Goal: Find contact information: Obtain details needed to contact an individual or organization

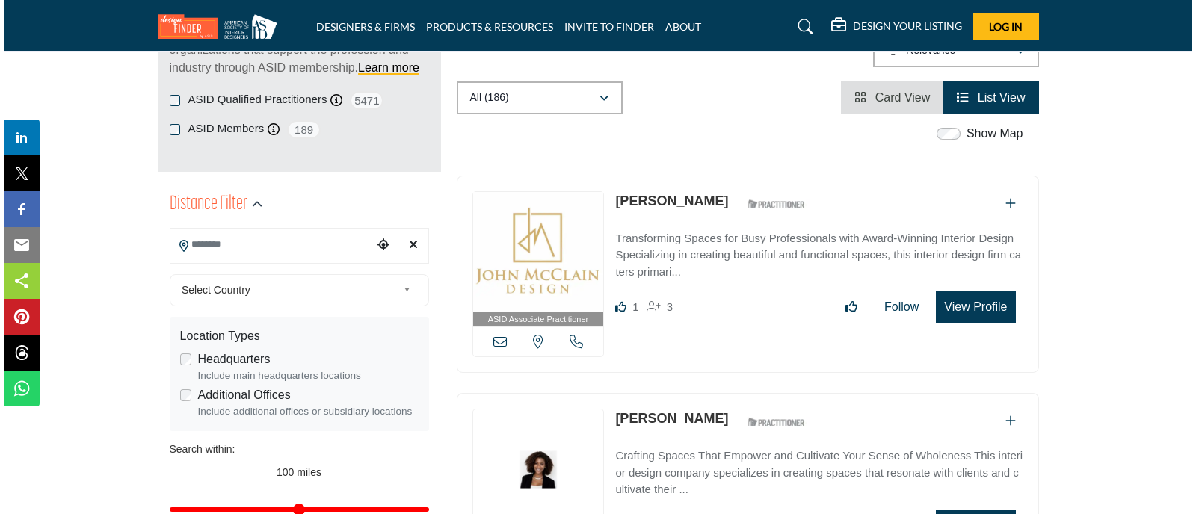
scroll to position [244, 0]
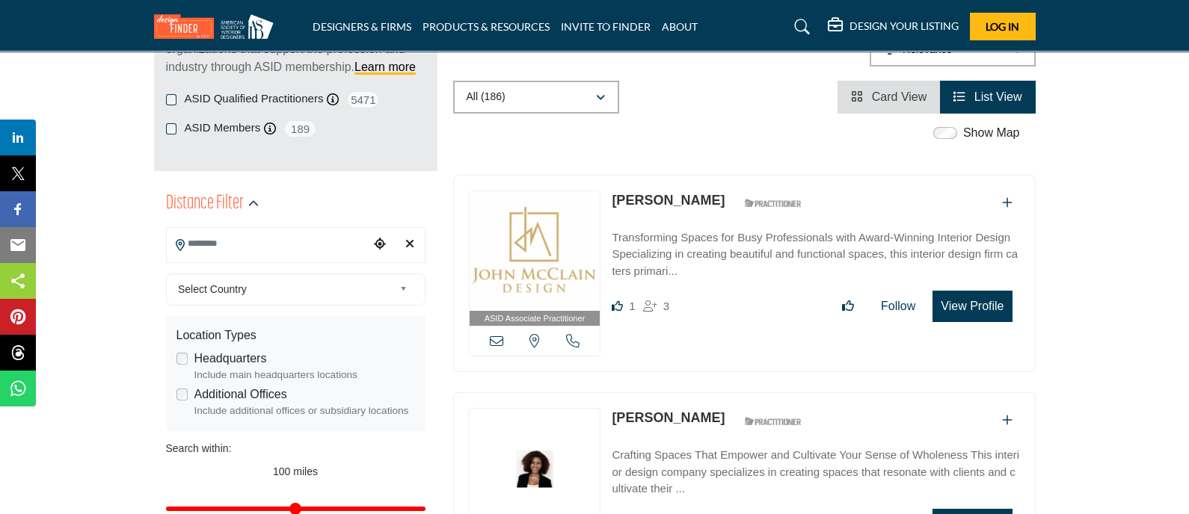
click at [986, 306] on button "View Profile" at bounding box center [971, 306] width 79 height 31
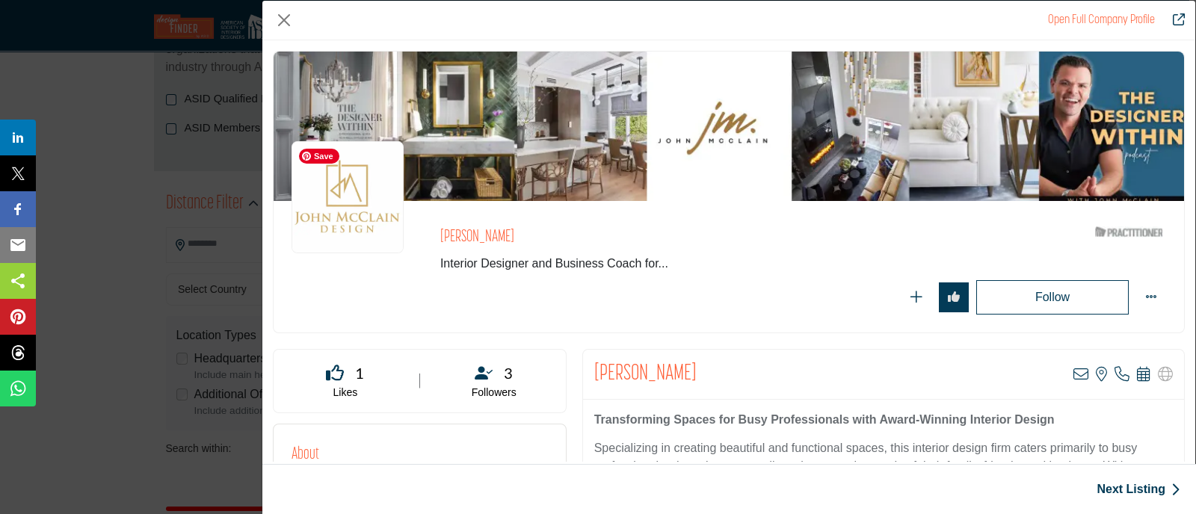
click at [389, 239] on img "Company Data Modal" at bounding box center [348, 197] width 112 height 112
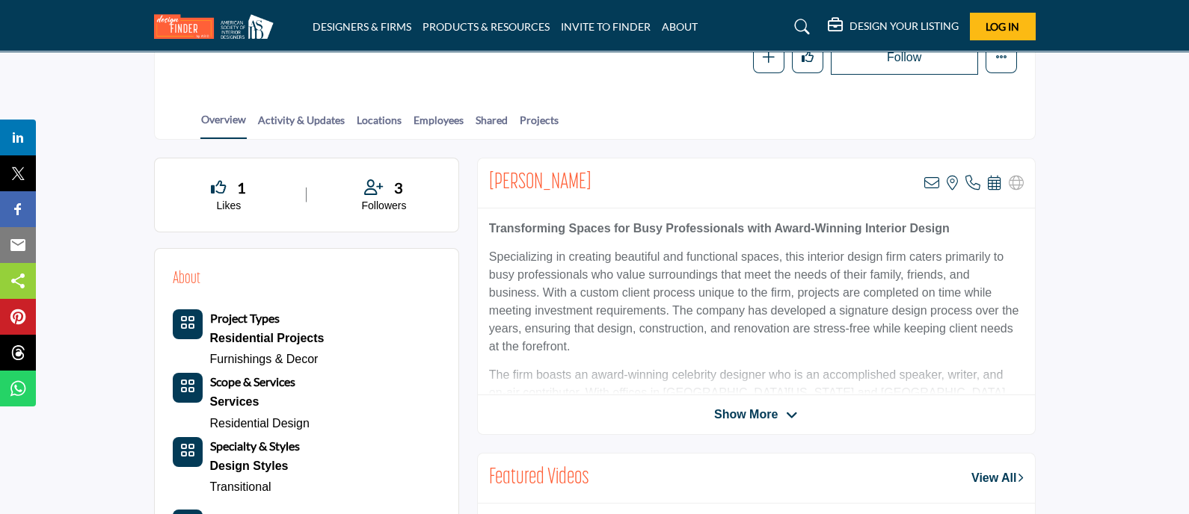
scroll to position [286, 0]
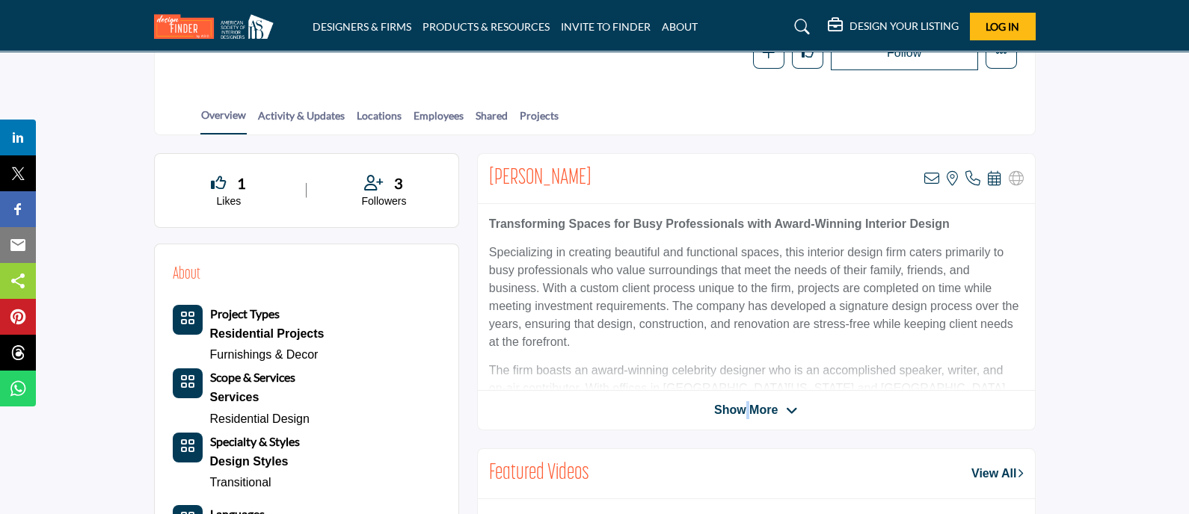
drag, startPoint x: 751, startPoint y: 394, endPoint x: 742, endPoint y: 403, distance: 12.2
click at [742, 403] on div "John McClain View email address of this listing View the location of this listi…" at bounding box center [756, 291] width 558 height 277
click at [742, 403] on span "Show More" at bounding box center [746, 410] width 64 height 18
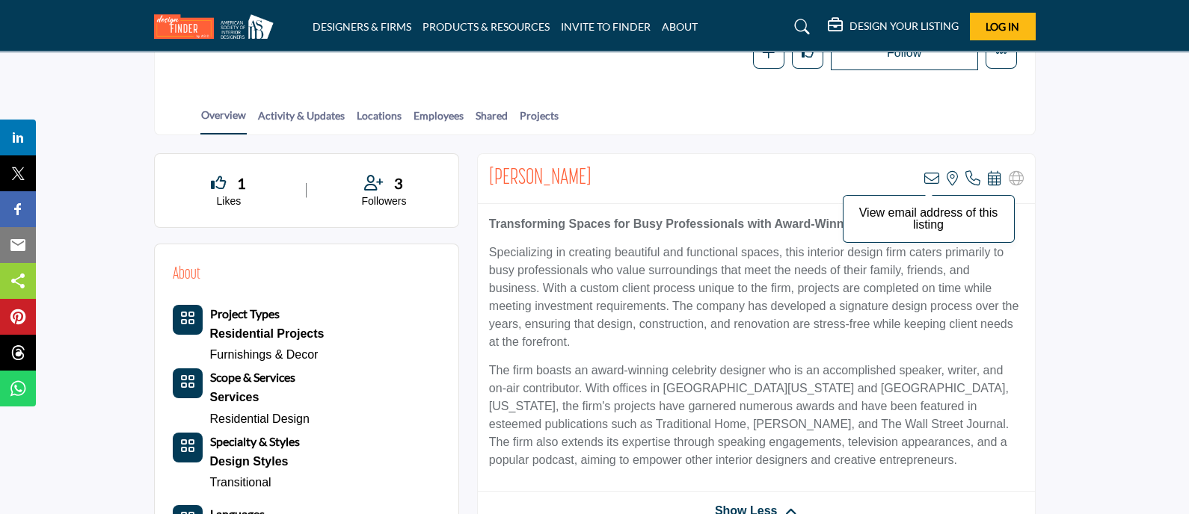
click at [926, 177] on icon at bounding box center [931, 178] width 15 height 15
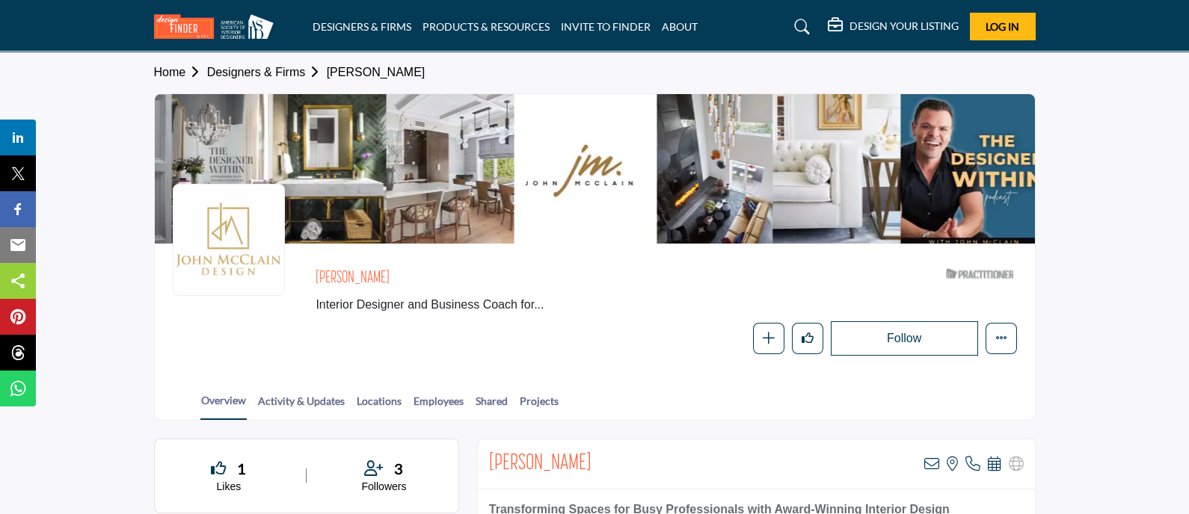
click at [280, 71] on link "Designers & Firms" at bounding box center [267, 72] width 120 height 13
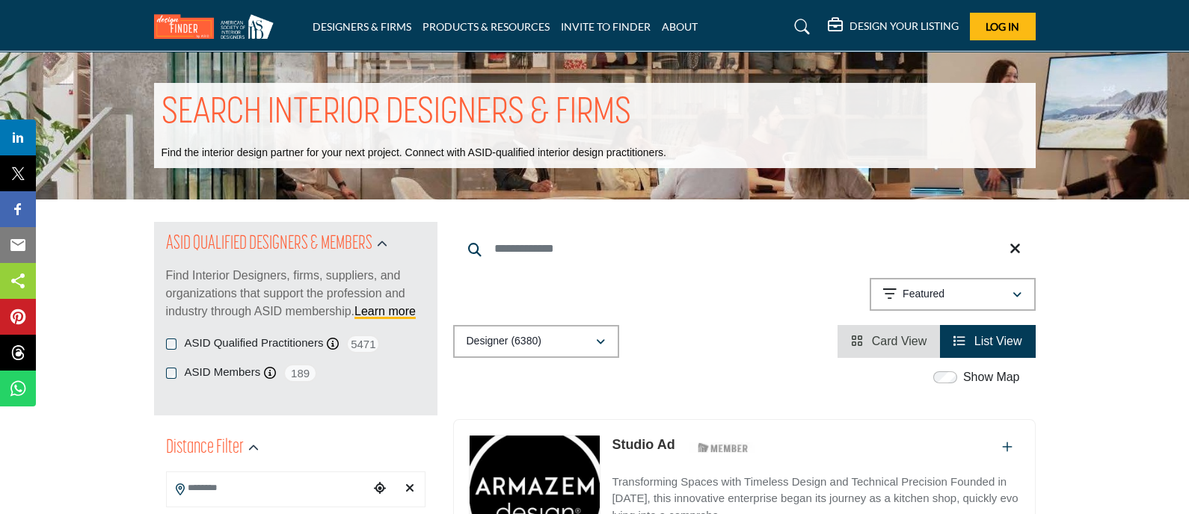
click at [528, 250] on input "Search Keyword" at bounding box center [744, 249] width 582 height 36
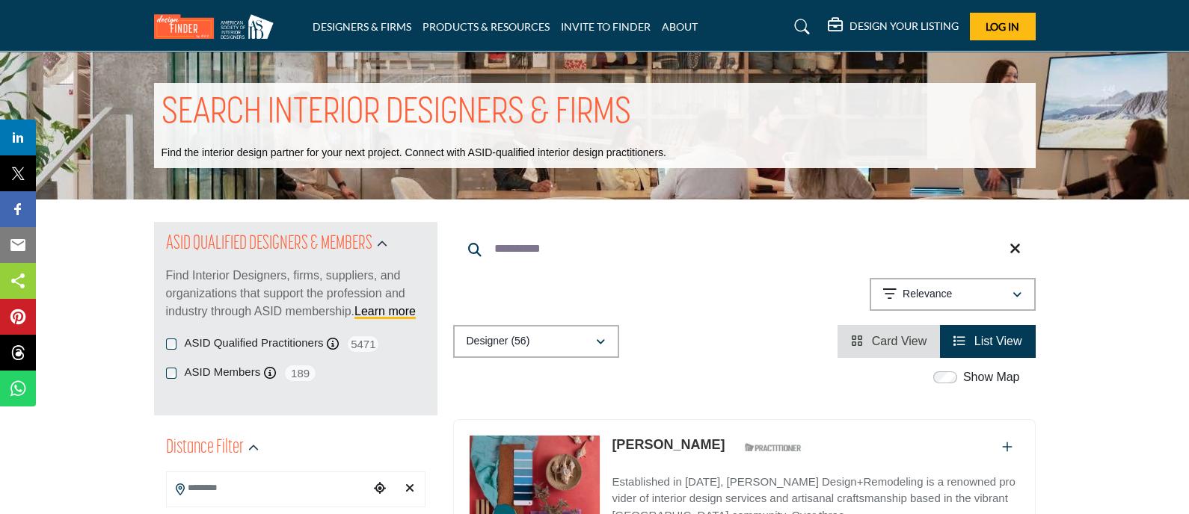
type input "**********"
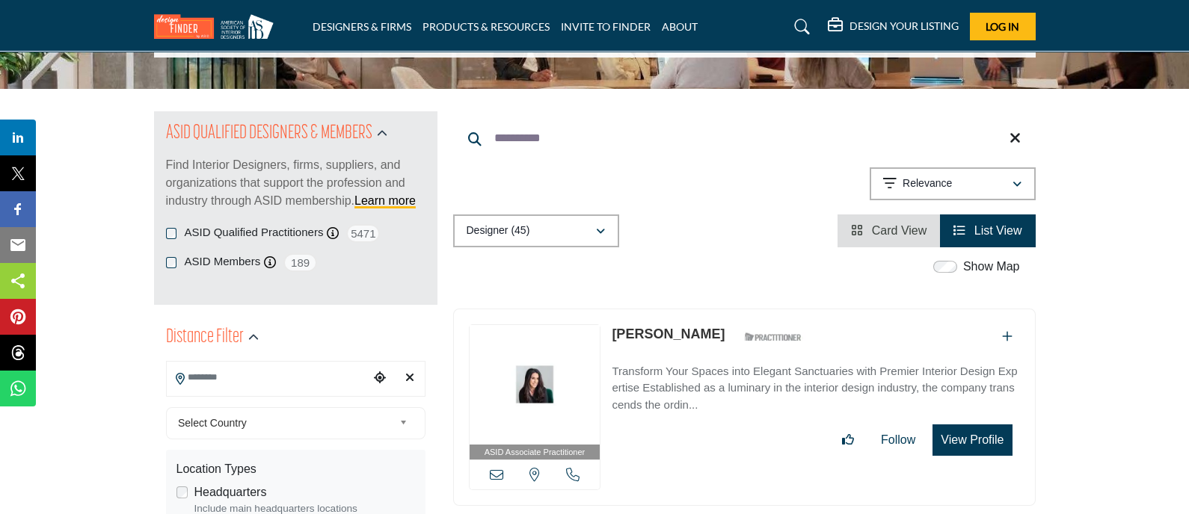
scroll to position [167, 0]
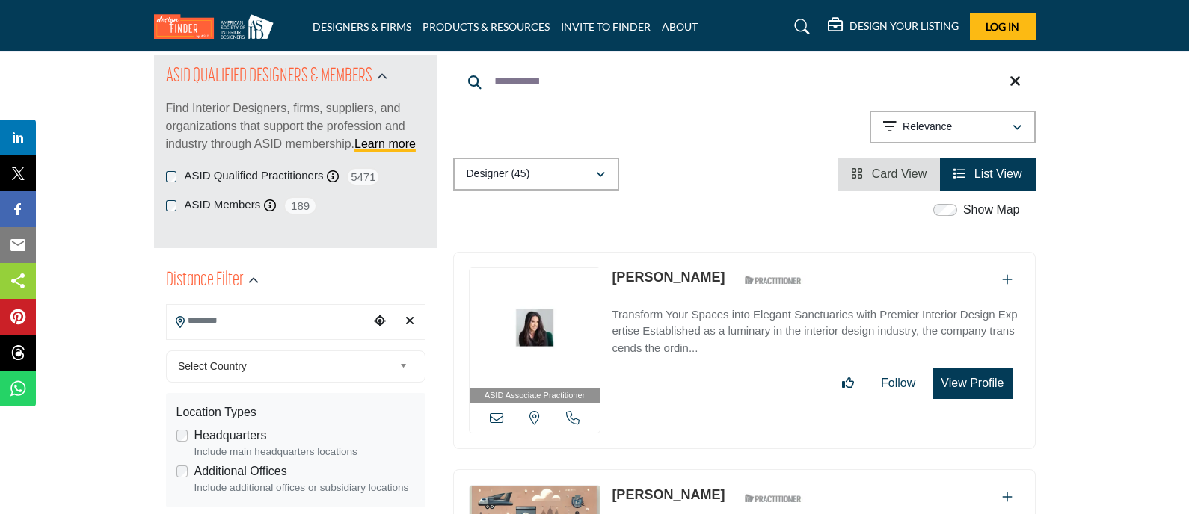
click at [640, 278] on link "Lori Evans" at bounding box center [667, 277] width 113 height 15
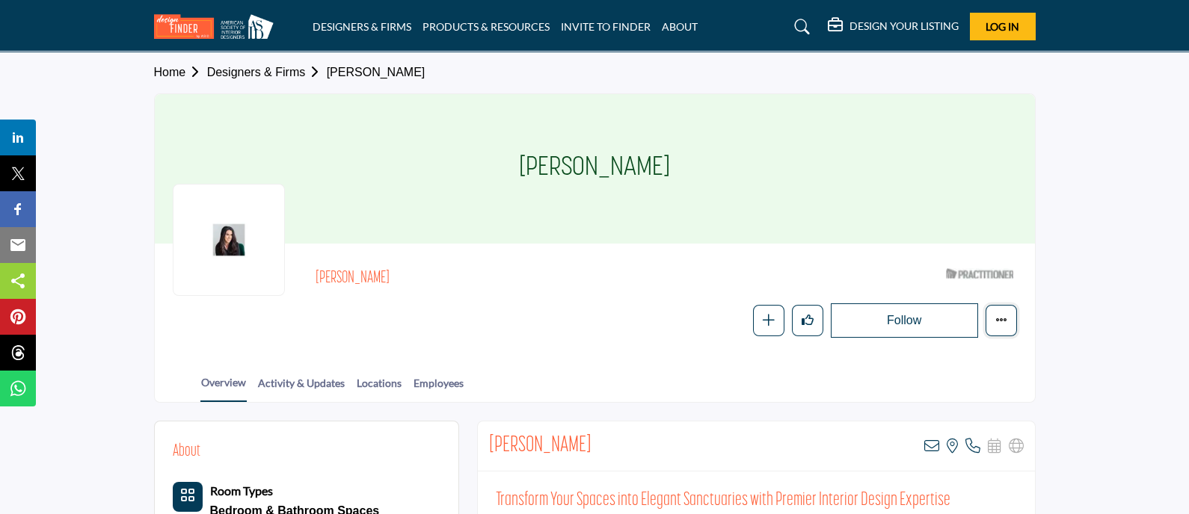
click at [1002, 315] on icon "More details" at bounding box center [1001, 320] width 12 height 12
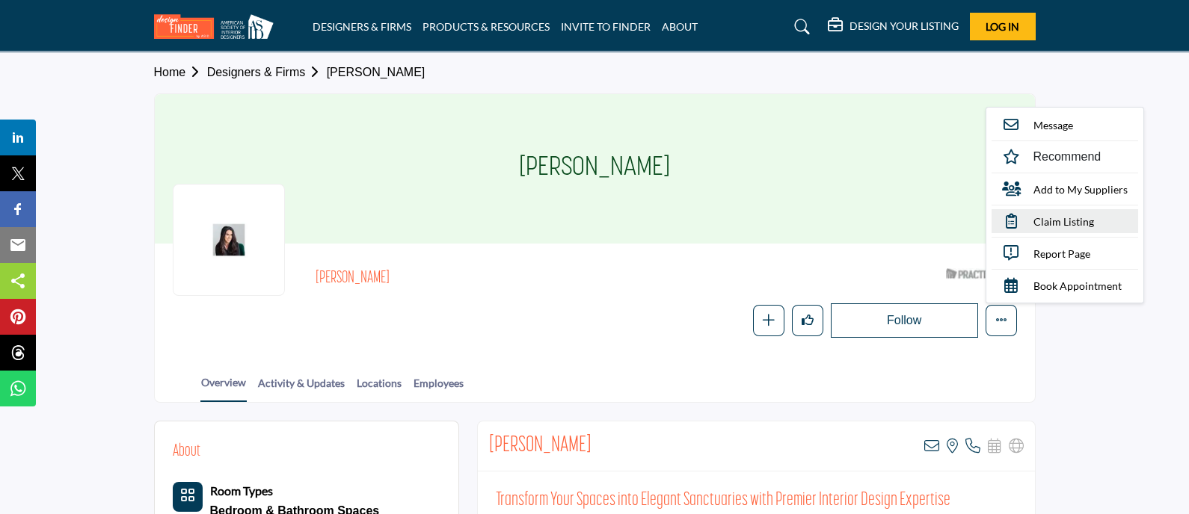
click at [1088, 218] on span "Claim Listing" at bounding box center [1063, 222] width 61 height 16
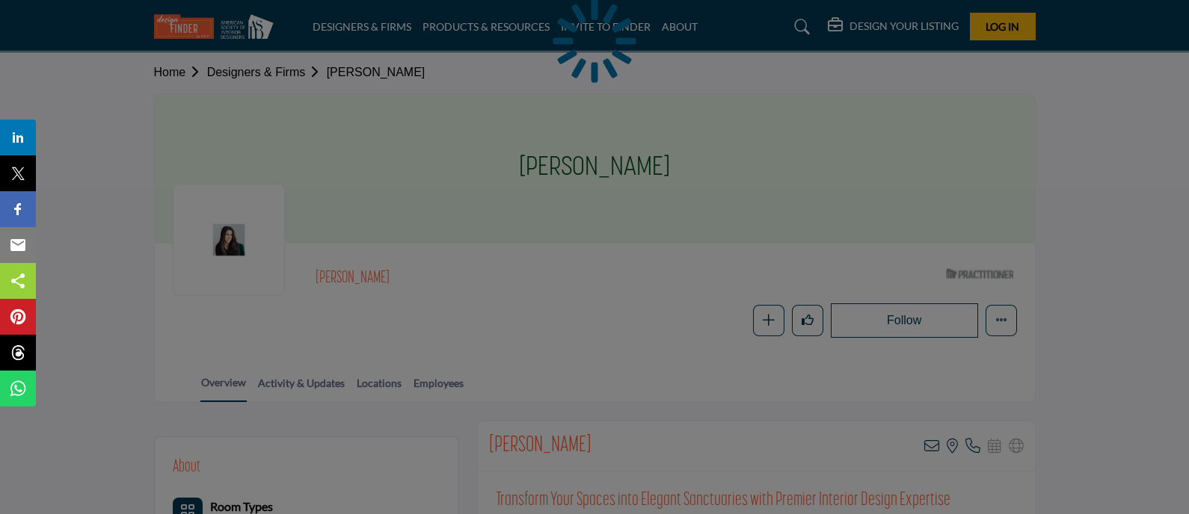
drag, startPoint x: 566, startPoint y: 164, endPoint x: 542, endPoint y: 161, distance: 24.0
click at [542, 161] on div at bounding box center [594, 257] width 1189 height 514
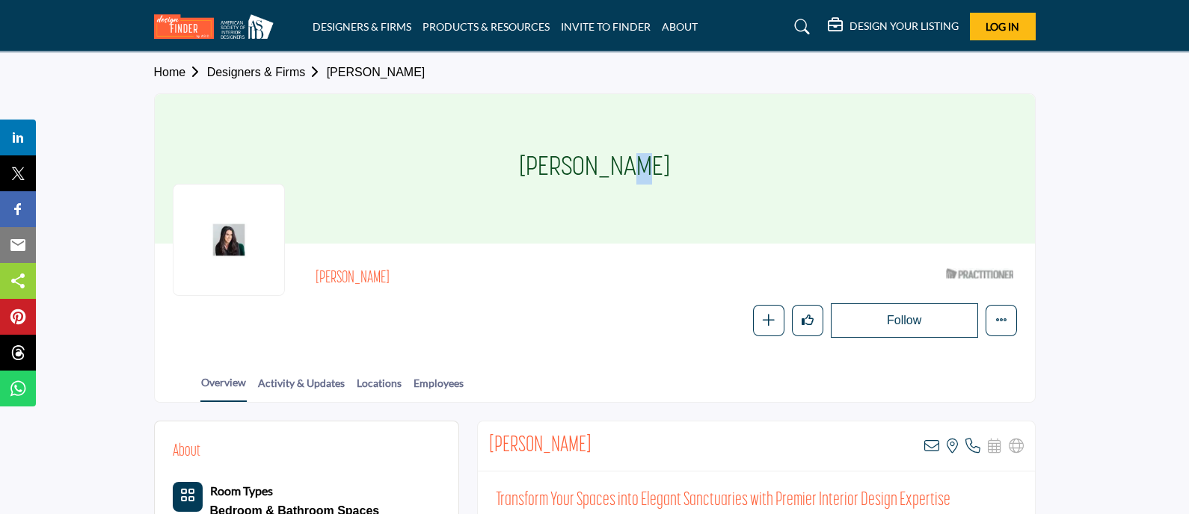
drag, startPoint x: 542, startPoint y: 161, endPoint x: 562, endPoint y: 161, distance: 20.2
click at [562, 161] on div "Lori Evans" at bounding box center [595, 169] width 880 height 150
click at [562, 161] on h1 "Lori Evans" at bounding box center [594, 169] width 151 height 150
drag, startPoint x: 363, startPoint y: 277, endPoint x: 301, endPoint y: 283, distance: 62.3
click at [301, 283] on div "Lori Evans ASID Qualified Practitioner who validates work and experience to hol…" at bounding box center [595, 300] width 844 height 76
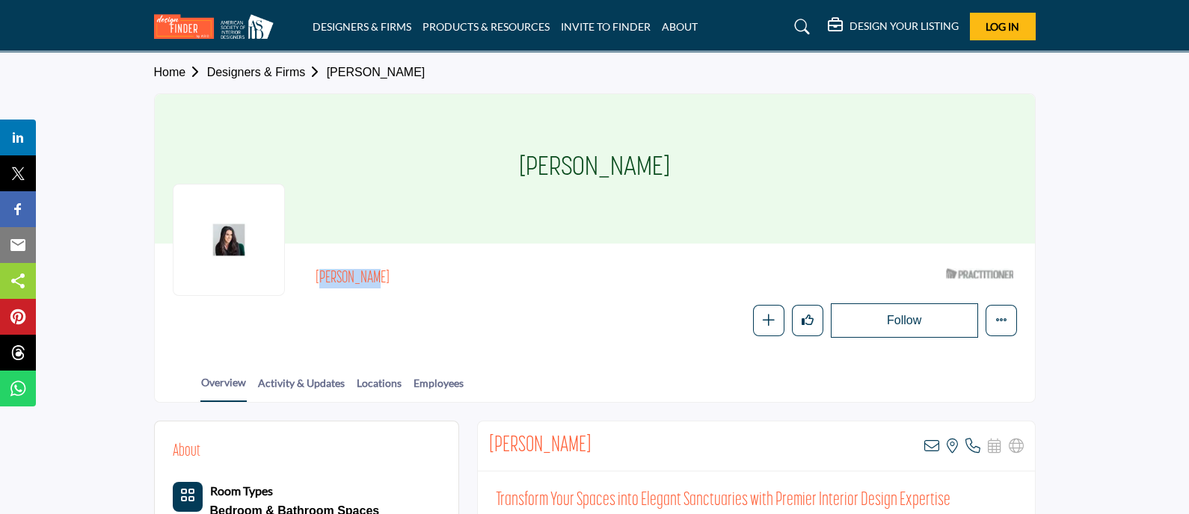
copy h2 "Lori Evans"
click at [1029, 16] on button "Log In" at bounding box center [1003, 27] width 66 height 28
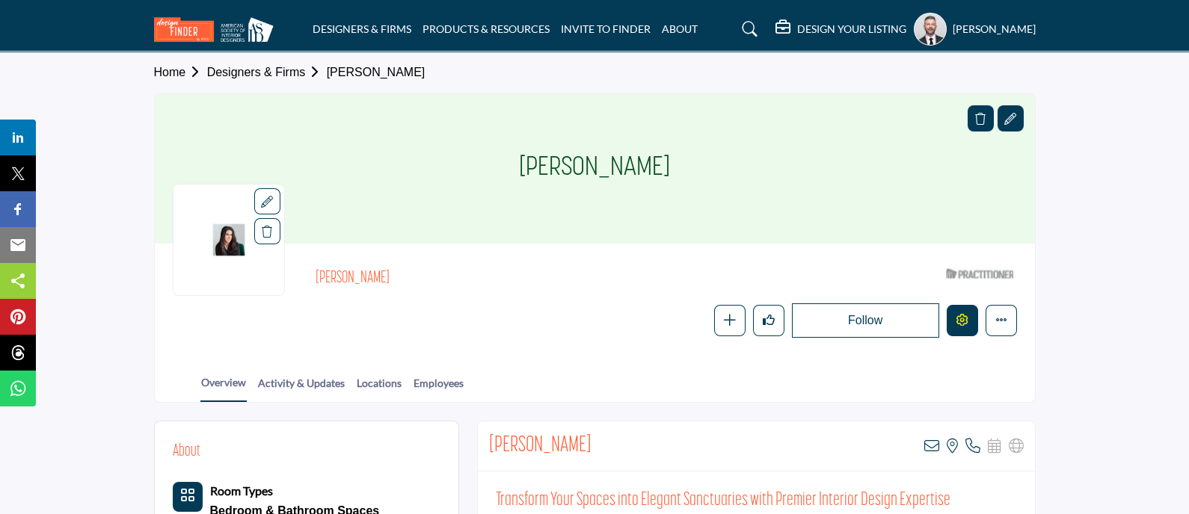
click at [954, 319] on button "Edit company" at bounding box center [961, 320] width 31 height 31
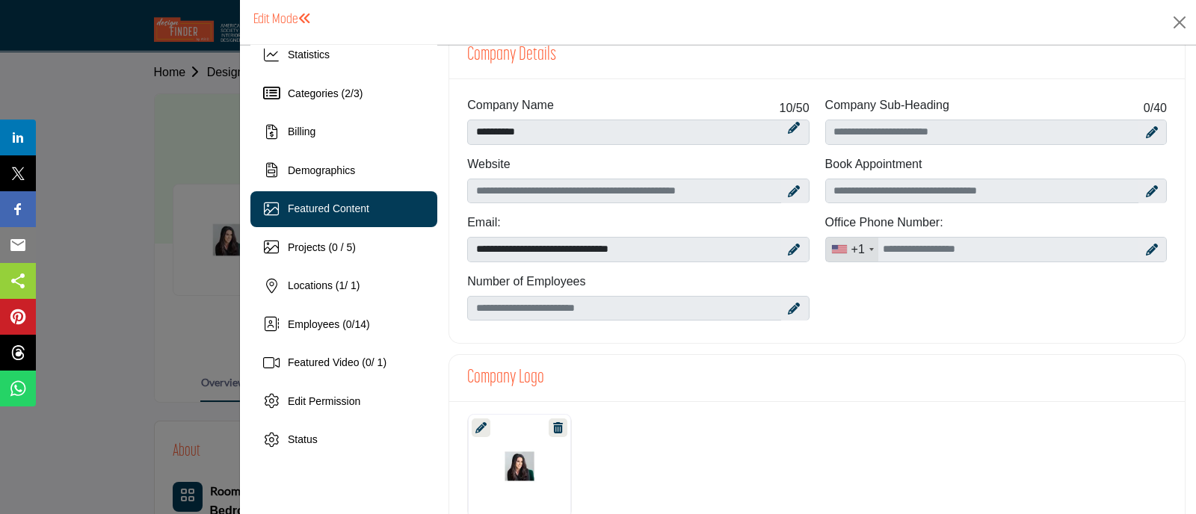
scroll to position [58, 0]
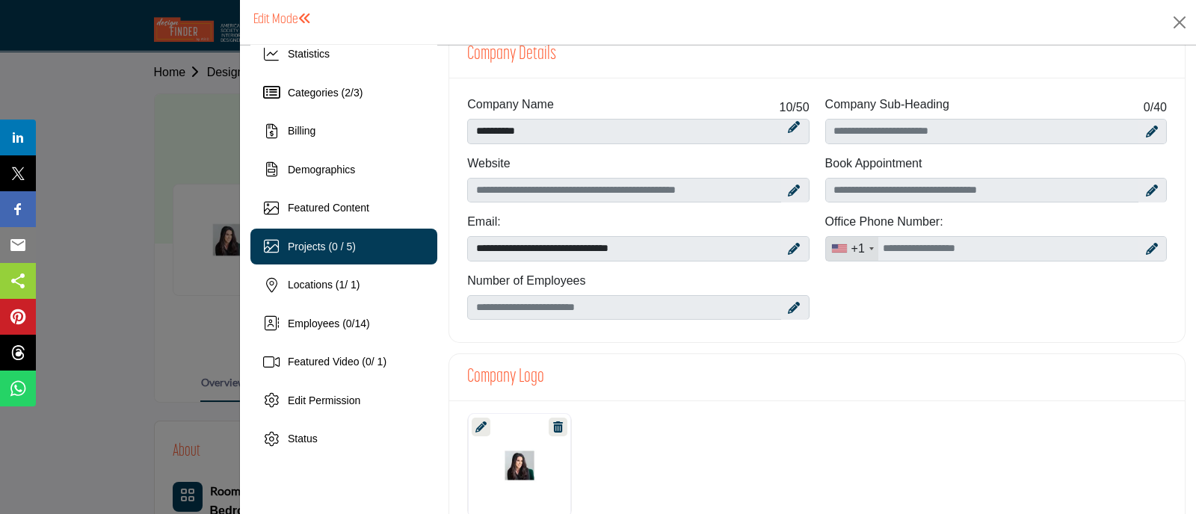
click at [355, 257] on div "Projects (0 / 5)" at bounding box center [343, 247] width 187 height 36
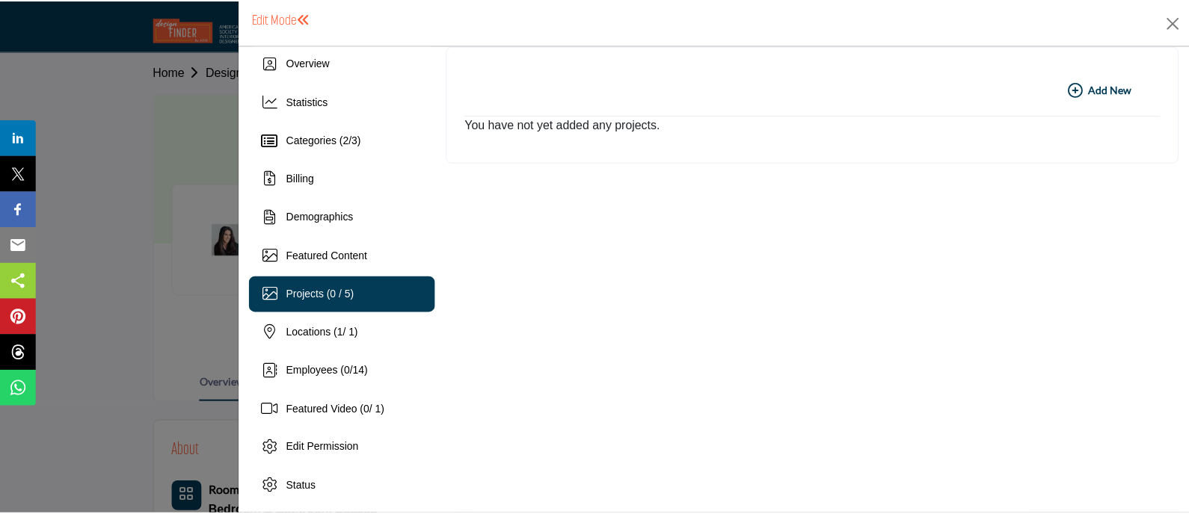
scroll to position [10, 0]
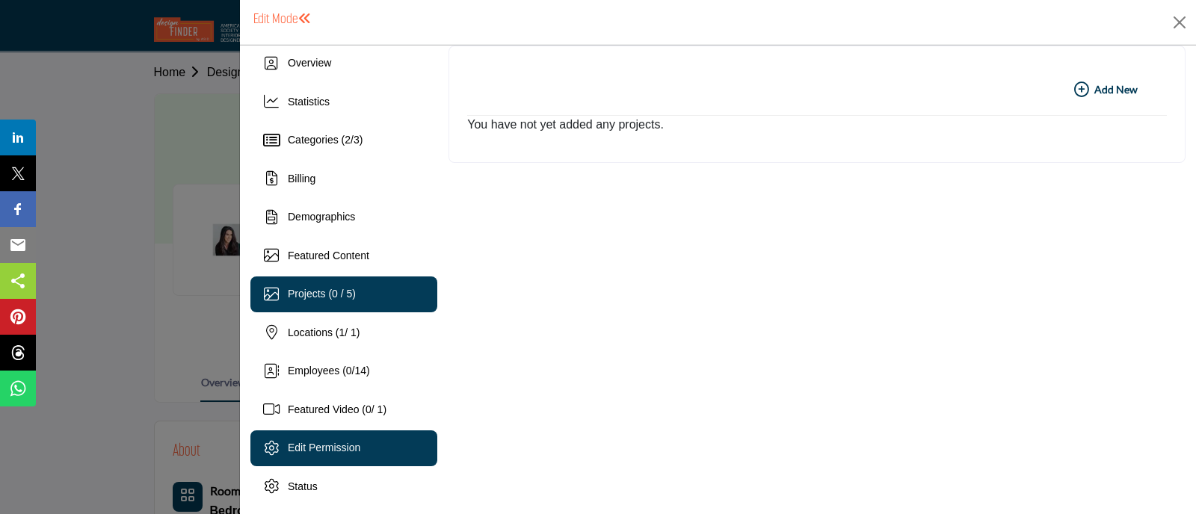
click at [342, 437] on div "Edit Permission" at bounding box center [343, 449] width 187 height 36
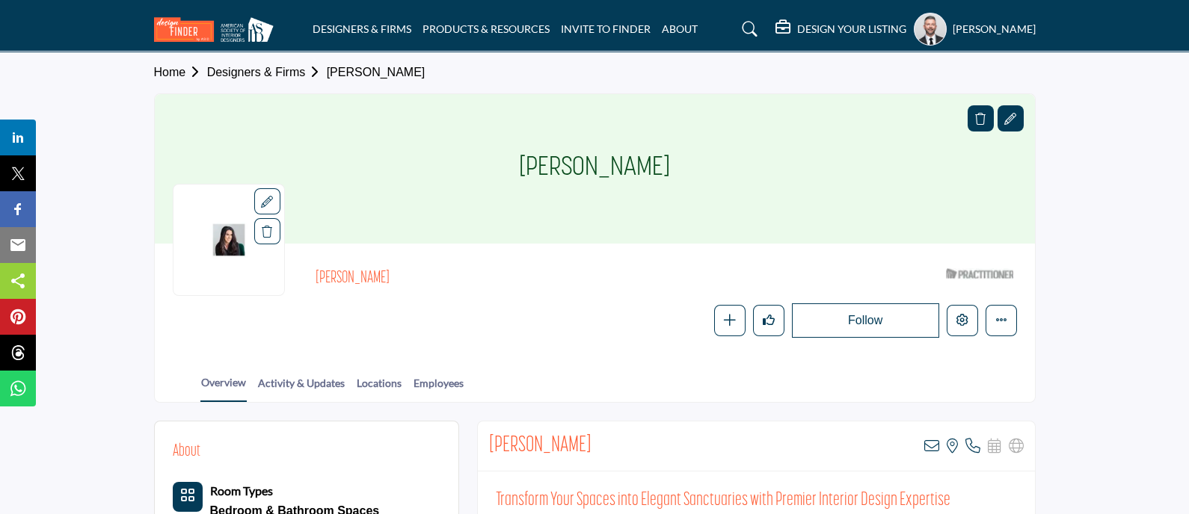
click at [1018, 115] on div at bounding box center [1010, 118] width 26 height 26
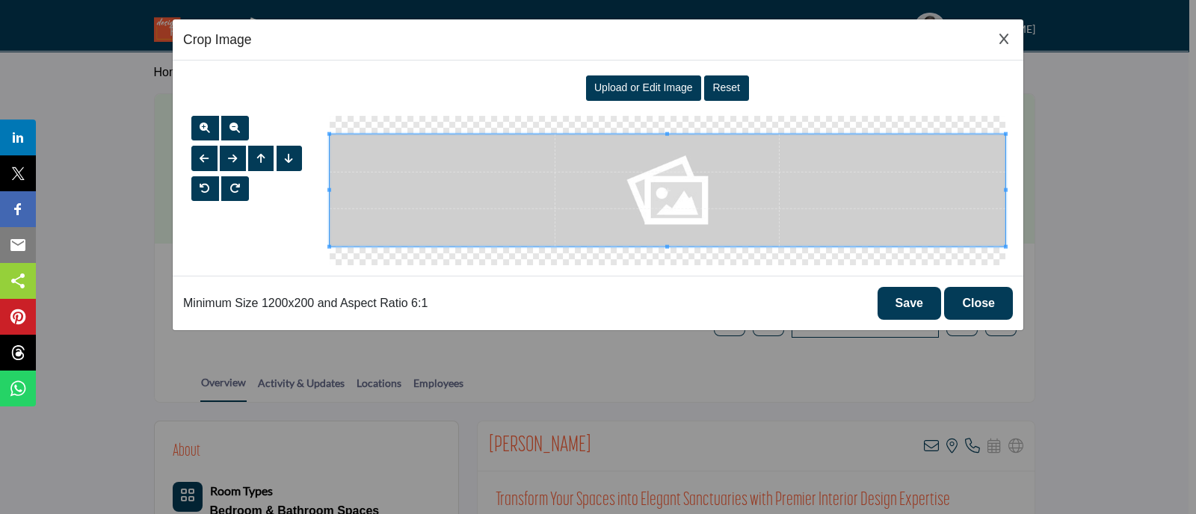
click at [1011, 36] on button "Close Image Upload Modal" at bounding box center [1004, 39] width 18 height 19
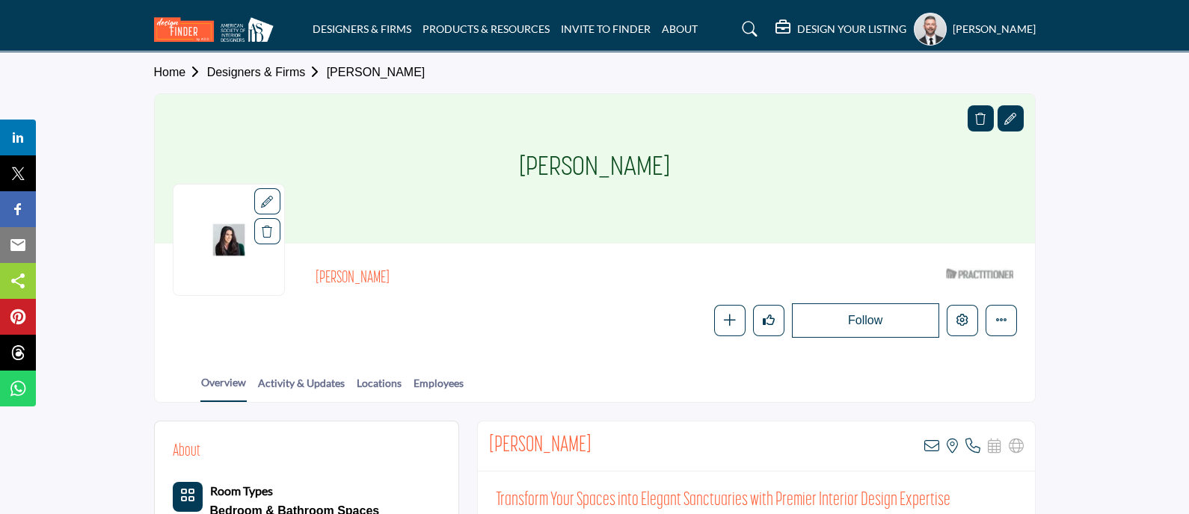
click at [797, 25] on h5 "DESIGN YOUR LISTING" at bounding box center [851, 28] width 109 height 13
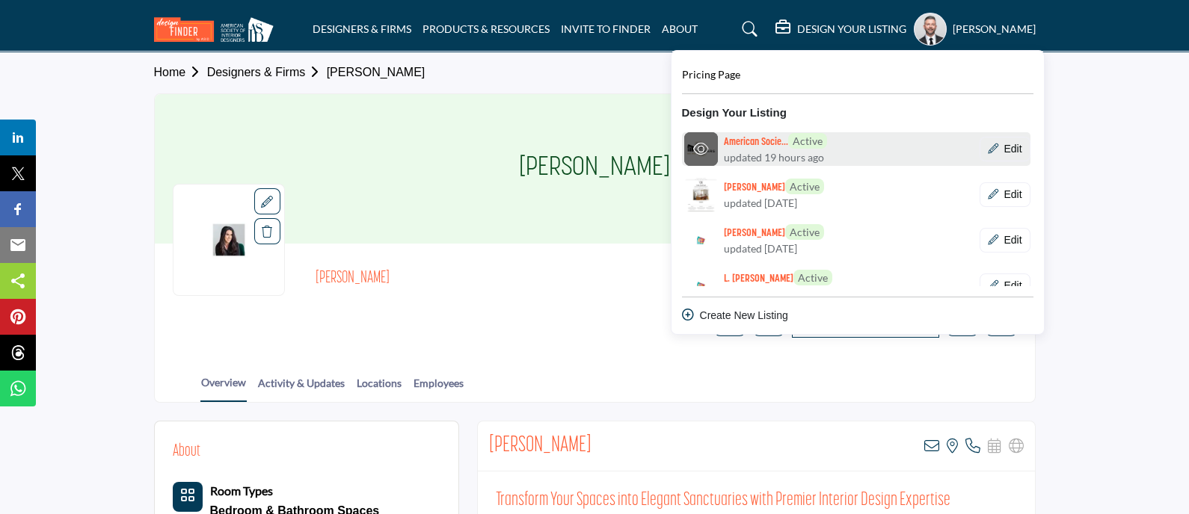
click at [724, 138] on h6 "American Socie... Active" at bounding box center [775, 141] width 103 height 16
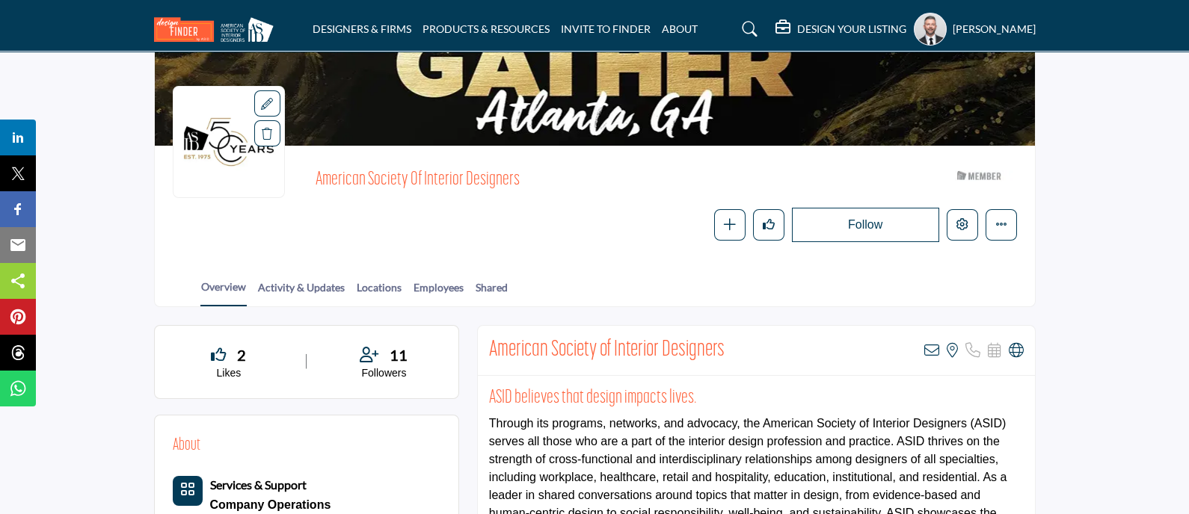
scroll to position [99, 0]
click at [451, 286] on link "Employees" at bounding box center [439, 292] width 52 height 26
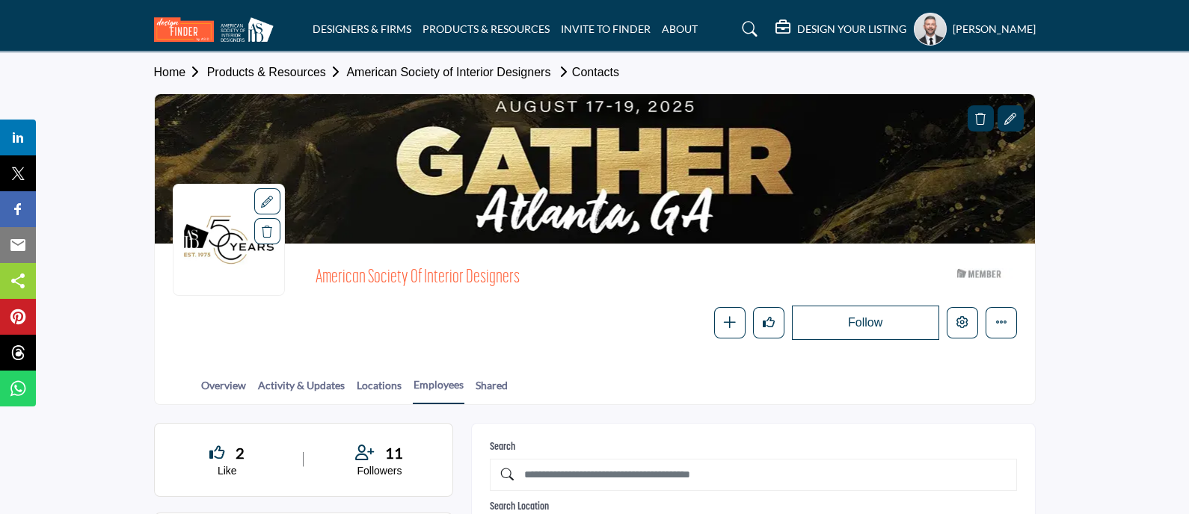
click at [797, 22] on h5 "DESIGN YOUR LISTING" at bounding box center [851, 28] width 109 height 13
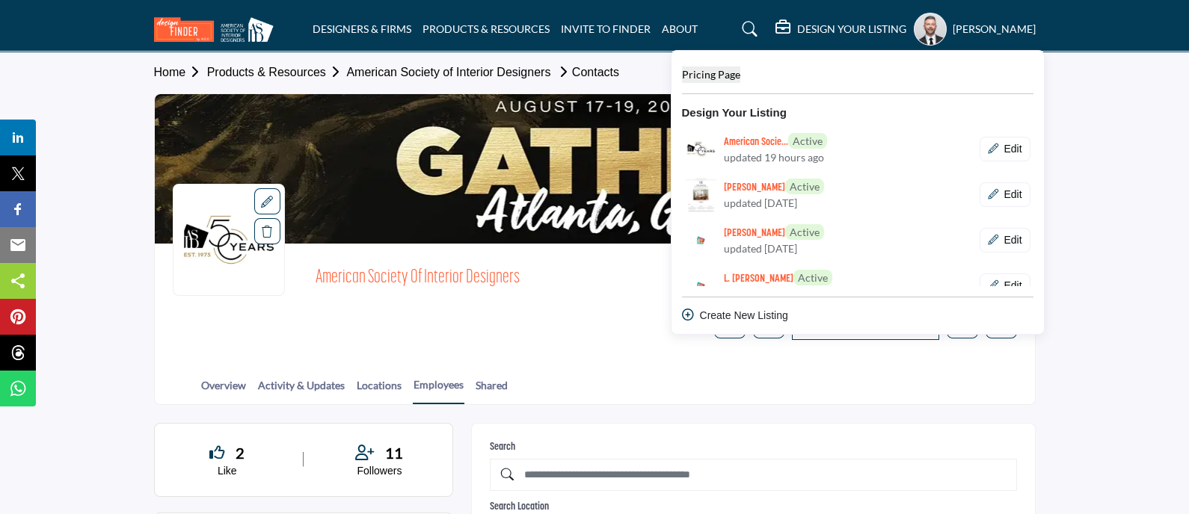
click at [688, 78] on span "Pricing Page" at bounding box center [711, 74] width 58 height 13
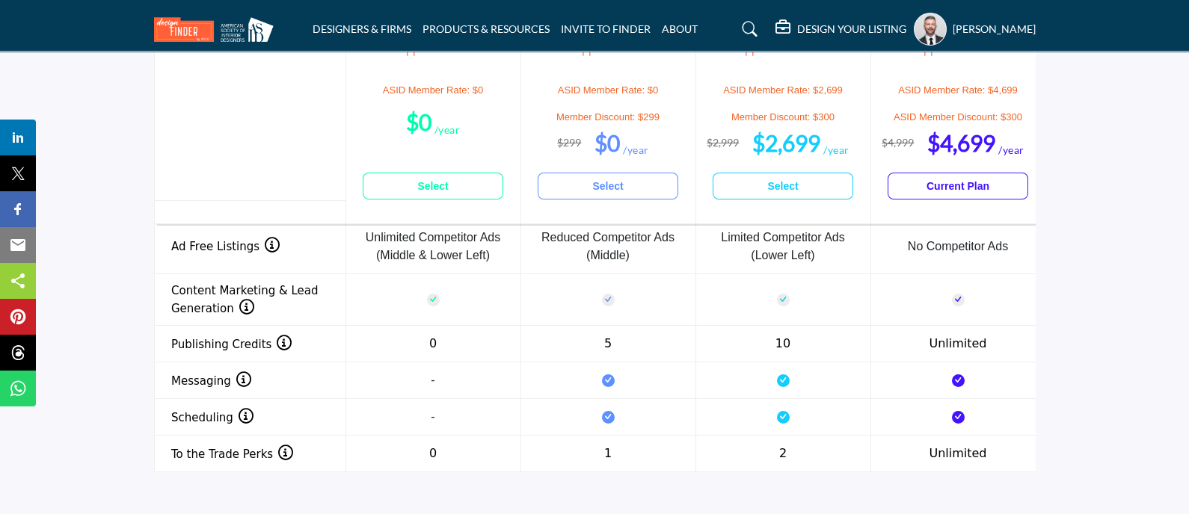
scroll to position [1821, 0]
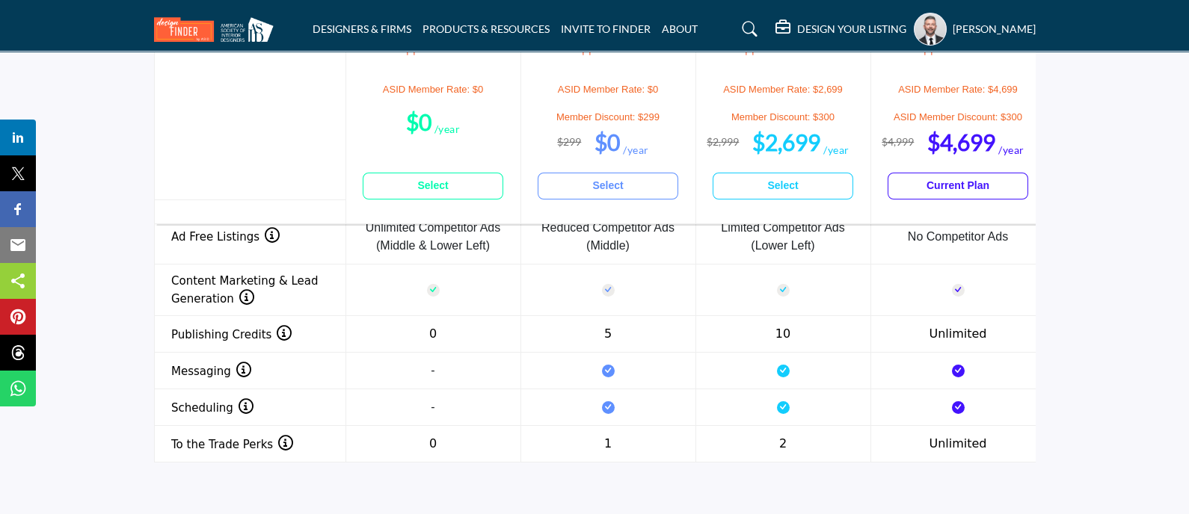
click at [742, 25] on icon at bounding box center [749, 29] width 15 height 15
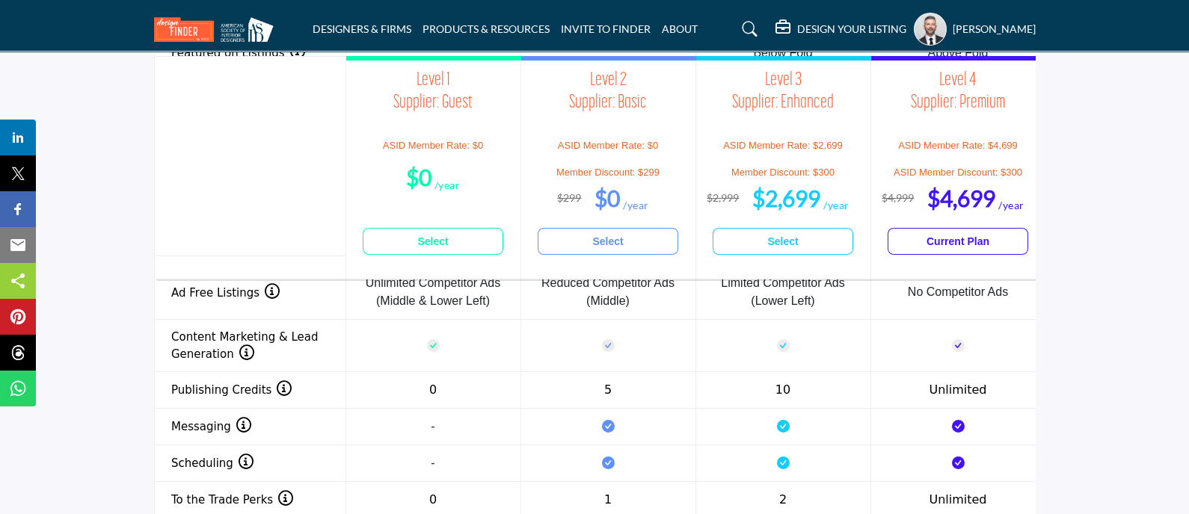
scroll to position [1876, 0]
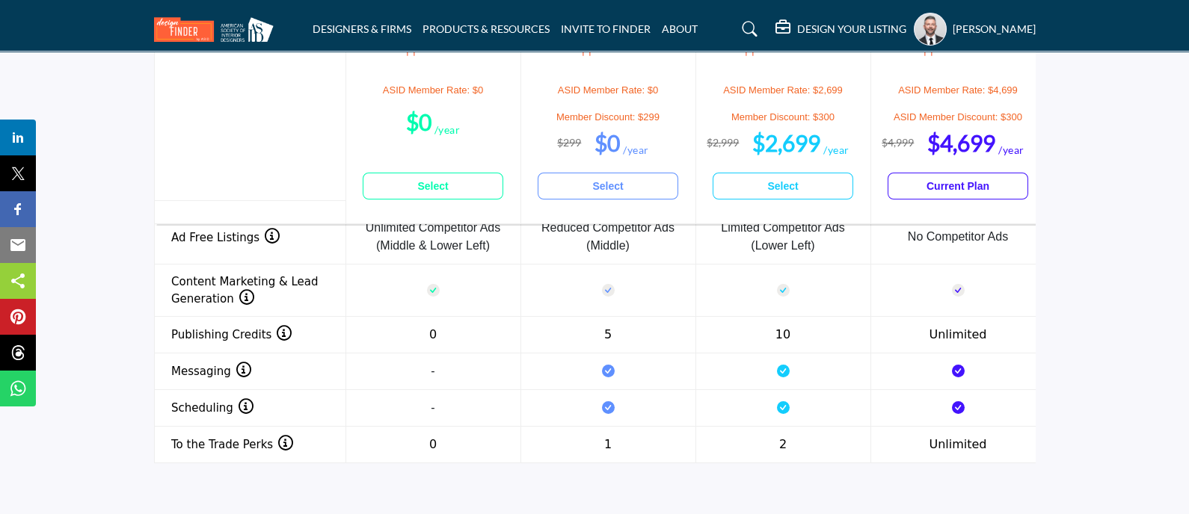
click at [742, 26] on icon at bounding box center [749, 29] width 15 height 15
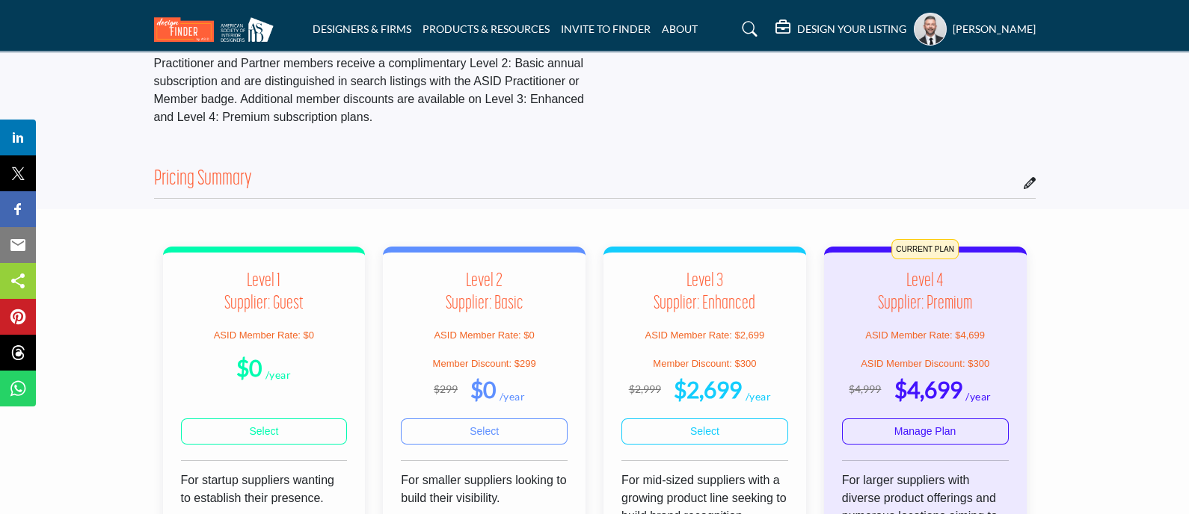
scroll to position [0, 0]
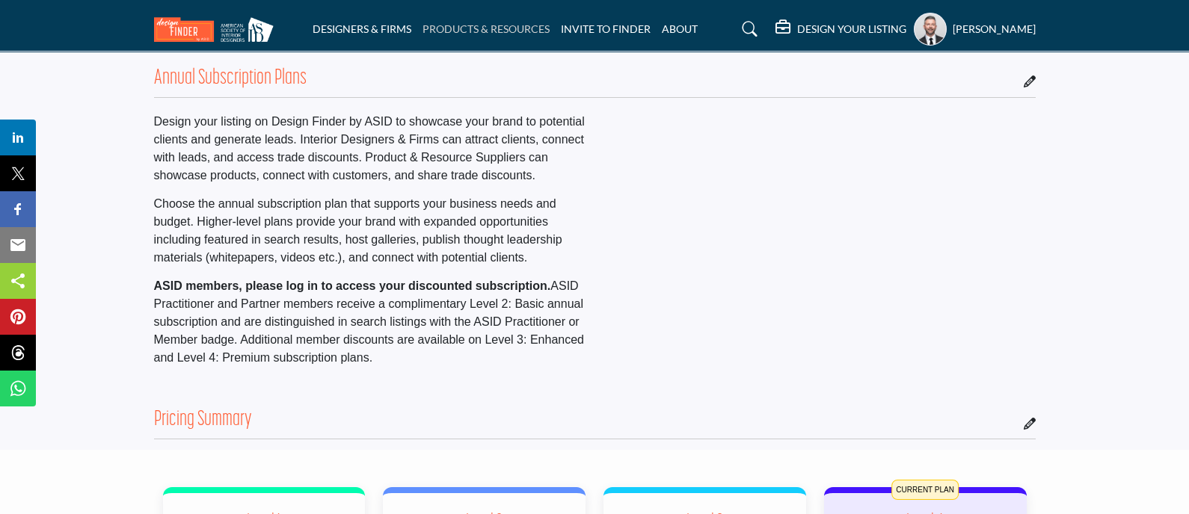
click at [433, 31] on link "PRODUCTS & RESOURCES" at bounding box center [485, 28] width 127 height 13
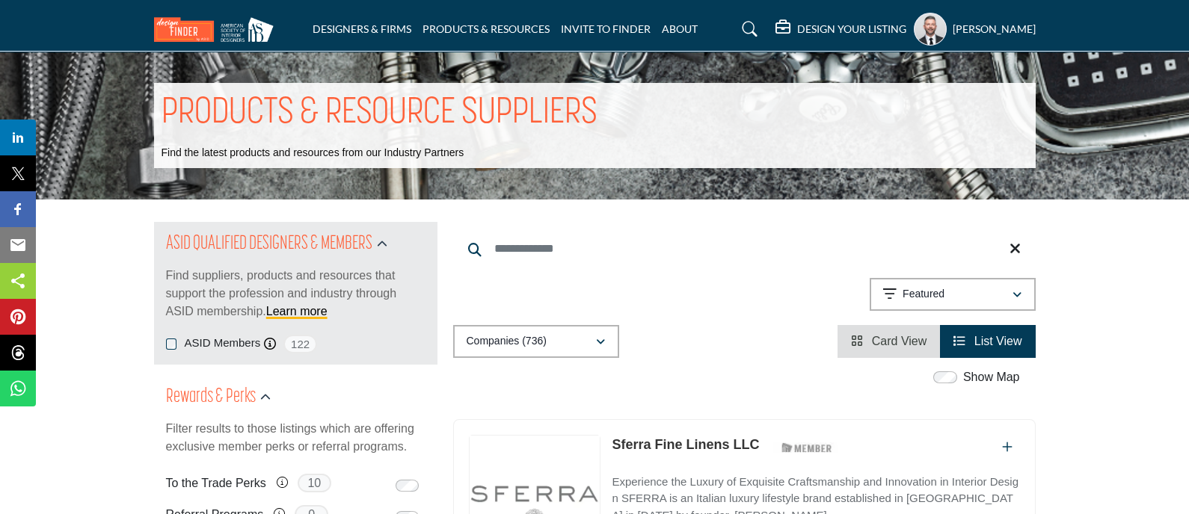
click at [546, 243] on input "Search Keyword" at bounding box center [744, 249] width 582 height 36
click at [751, 296] on div "Showing 21 results out of 736 Featured" at bounding box center [744, 297] width 582 height 38
click at [624, 239] on input "Search Keyword" at bounding box center [744, 249] width 582 height 36
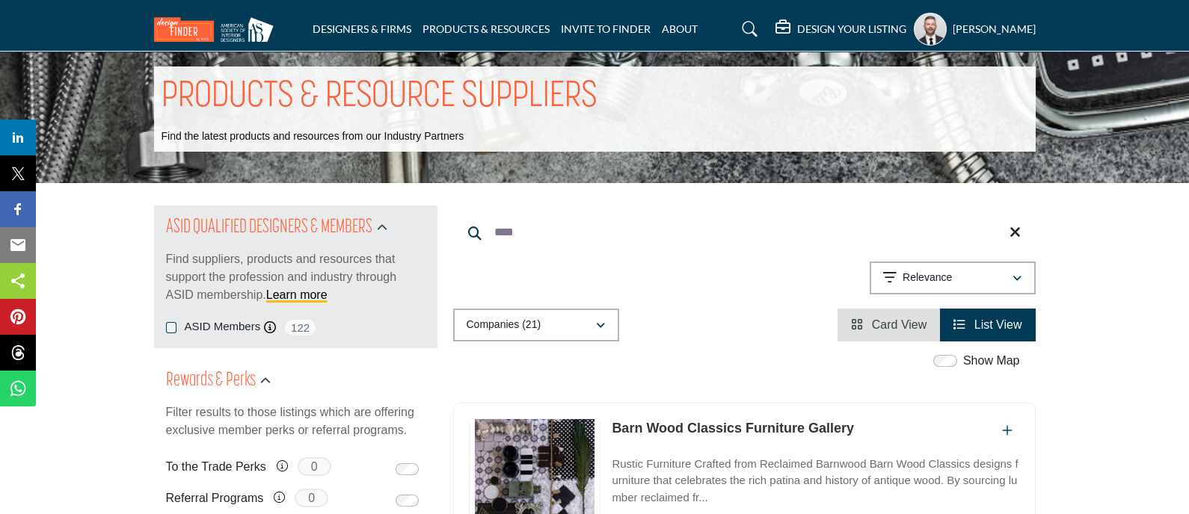
scroll to position [16, 0]
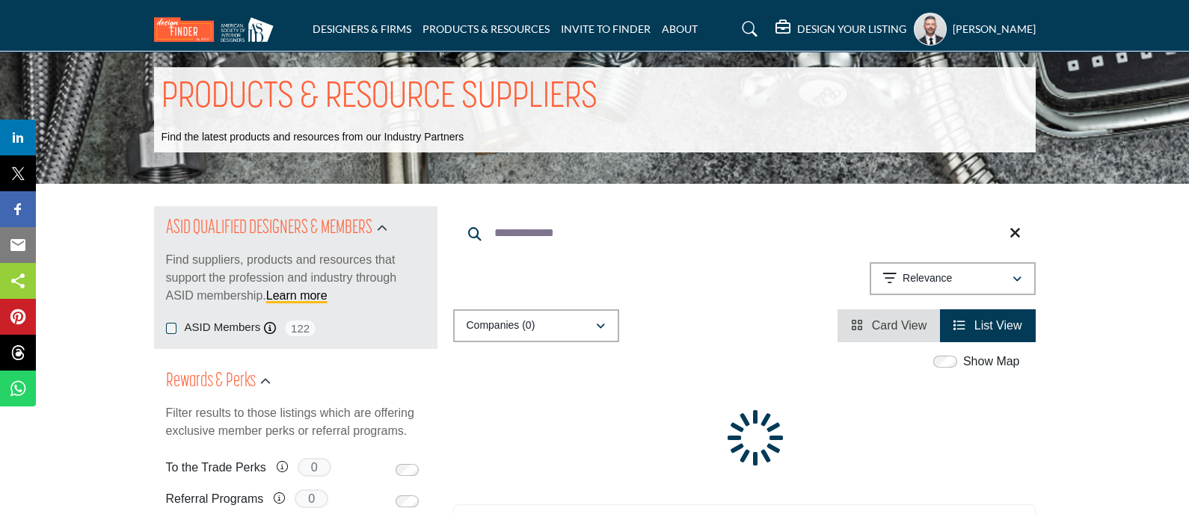
type input "**********"
